Goal: Task Accomplishment & Management: Use online tool/utility

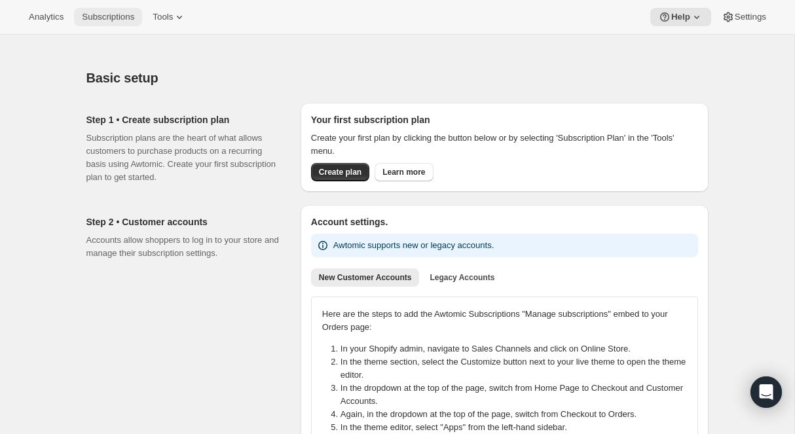
click at [100, 20] on span "Subscriptions" at bounding box center [108, 17] width 52 height 10
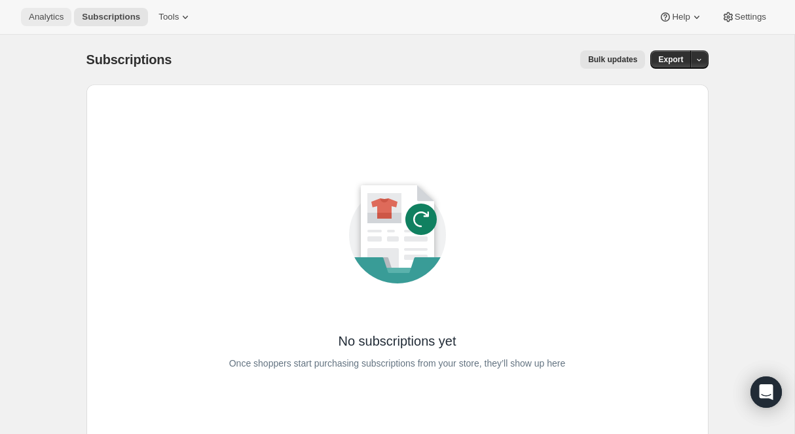
click at [48, 19] on span "Analytics" at bounding box center [46, 17] width 35 height 10
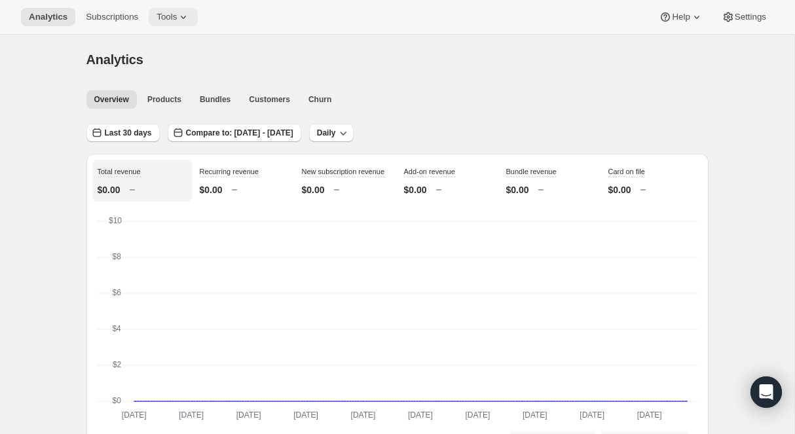
click at [176, 15] on span "Tools" at bounding box center [167, 17] width 20 height 10
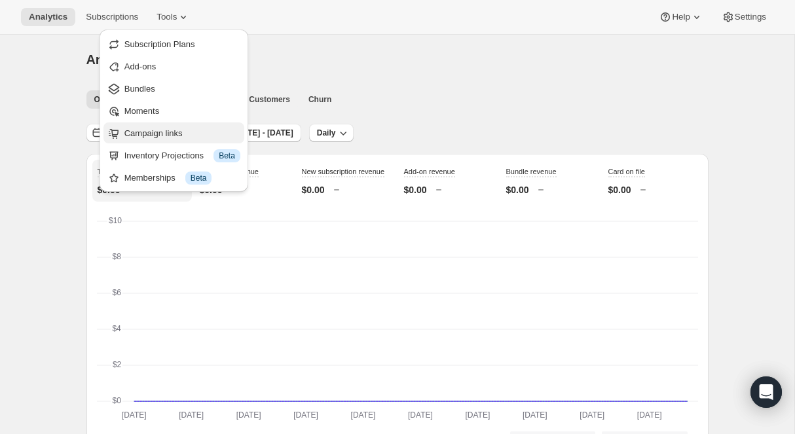
click at [170, 133] on span "Campaign links" at bounding box center [153, 133] width 58 height 10
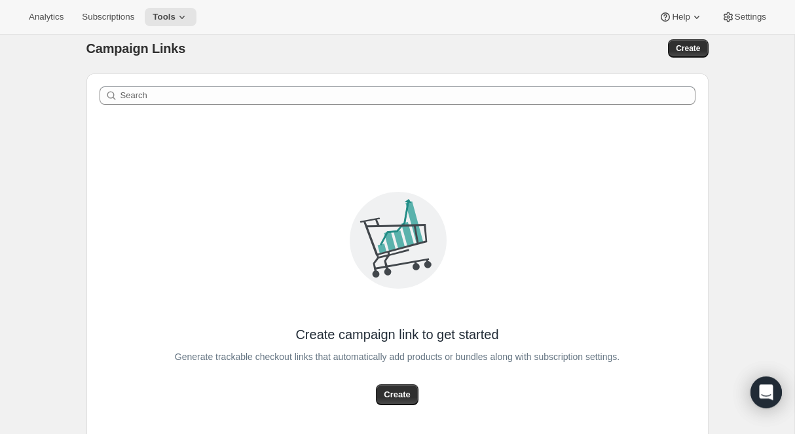
scroll to position [58, 0]
